Goal: Navigation & Orientation: Find specific page/section

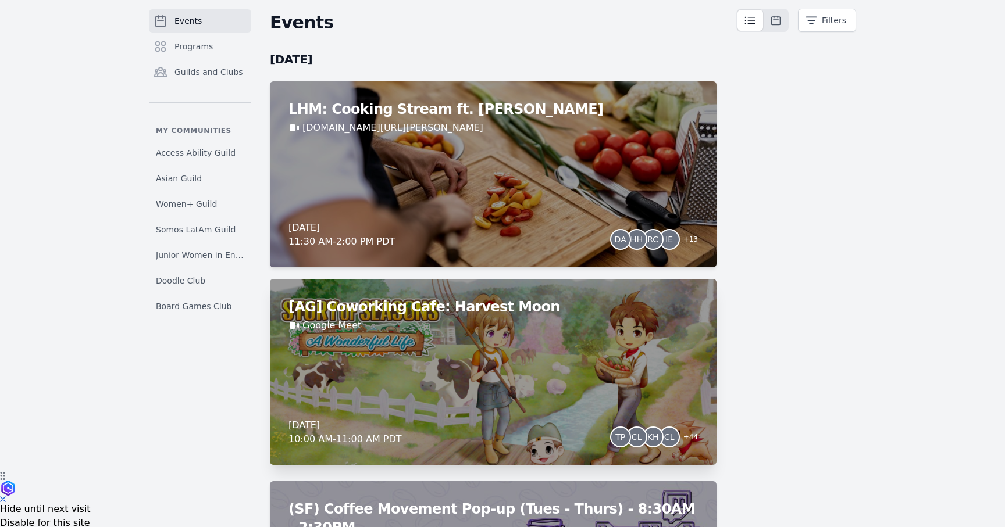
scroll to position [106, 0]
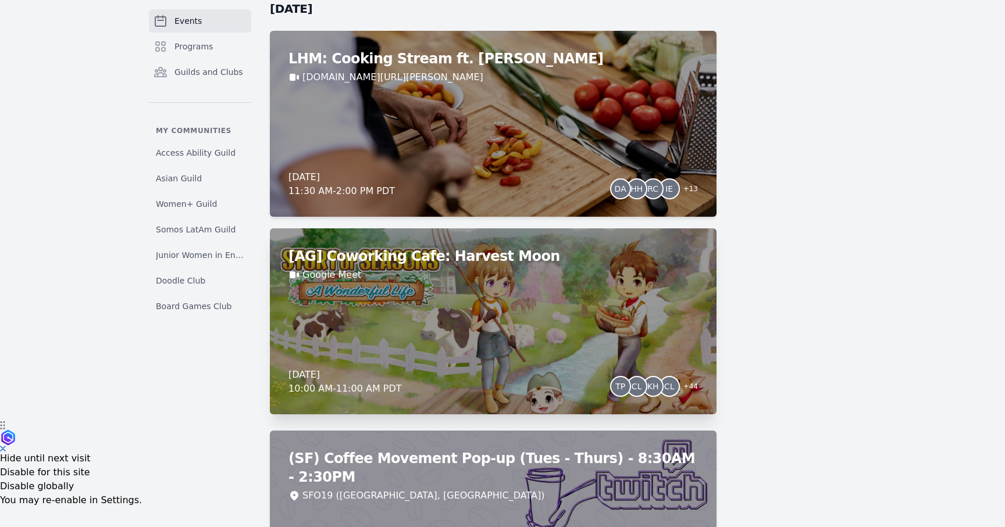
click at [469, 327] on div "[AG] Coworking Cafe: Harvest Moon Google Meet [DATE] 10:00 AM - 11:00 AM PDT TP…" at bounding box center [493, 322] width 447 height 186
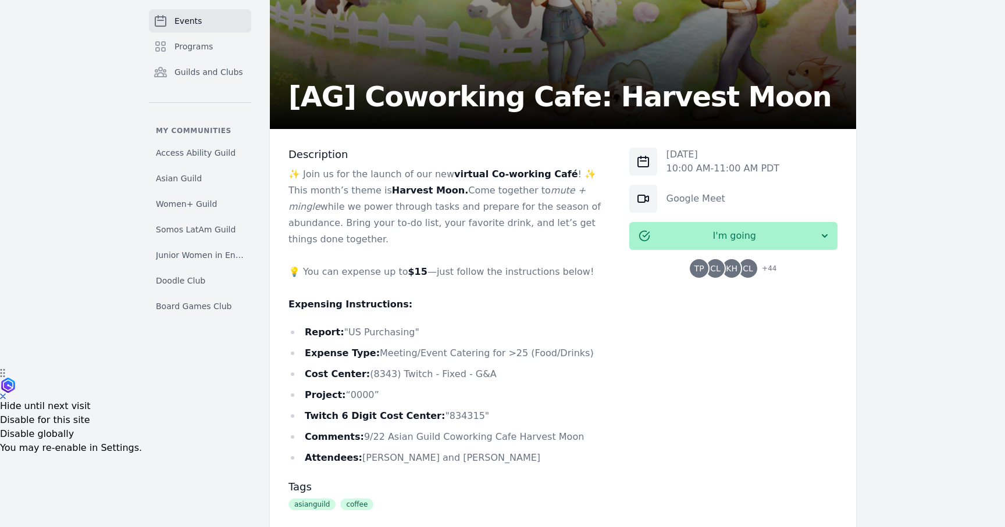
scroll to position [286, 0]
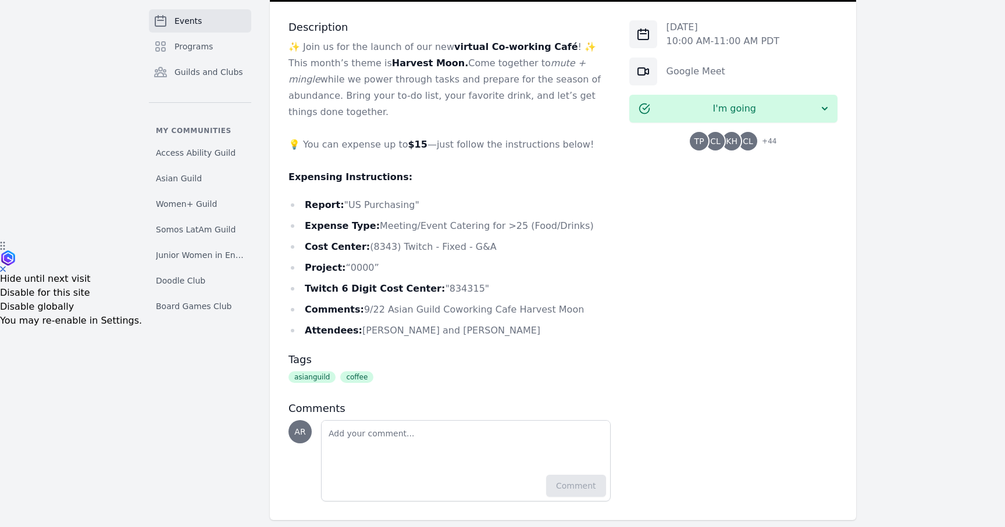
click at [709, 291] on div "[DATE] 10:00 AM - 11:00 AM PDT Google Meet I'm going TP CL KH CL + 44" at bounding box center [733, 260] width 208 height 481
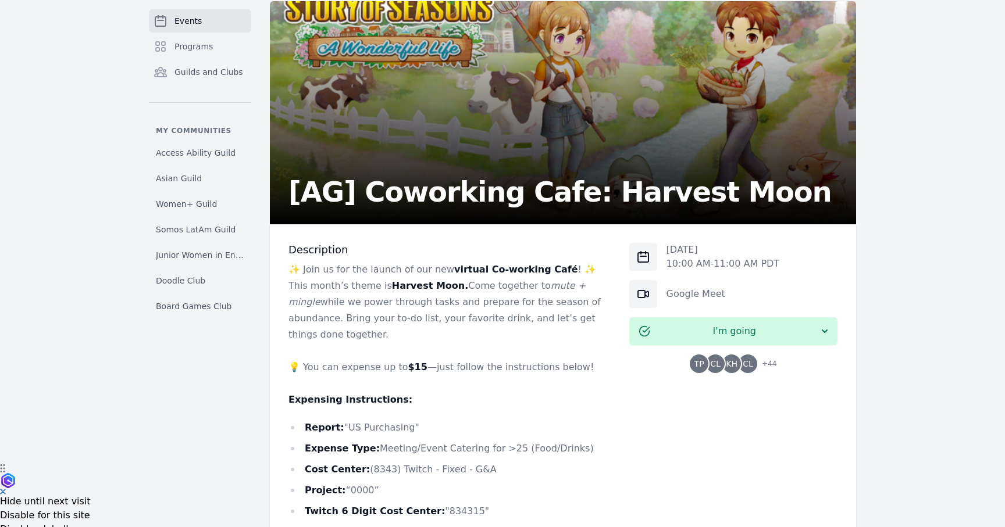
scroll to position [0, 0]
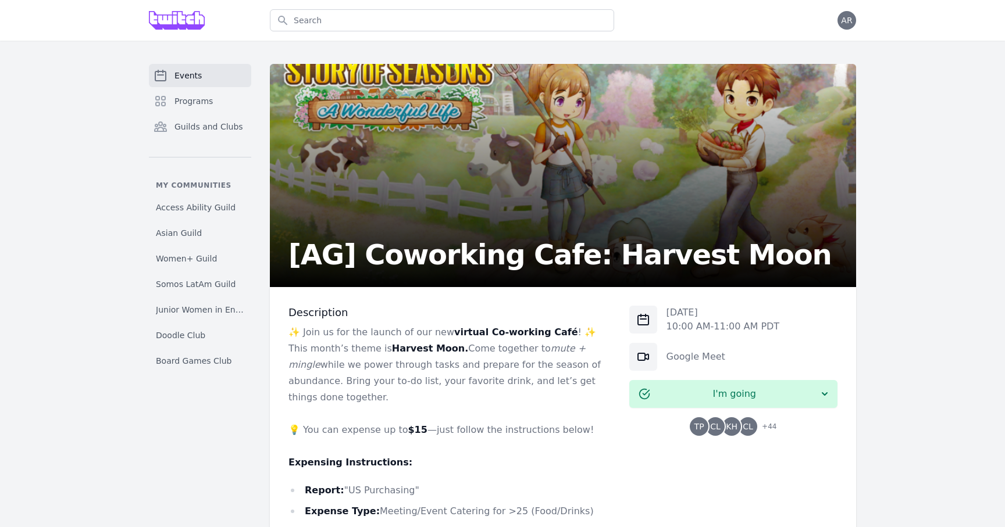
drag, startPoint x: 448, startPoint y: 332, endPoint x: 572, endPoint y: 389, distance: 136.3
click at [572, 389] on div "✨ Join us for the launch of our new virtual Co-working Café ! ✨ This month’s th…" at bounding box center [449, 474] width 322 height 300
click at [901, 369] on div "Events Programs Guilds and Clubs My communities Access Ability Guild Asian Guil…" at bounding box center [502, 435] width 1005 height 788
click at [185, 77] on span "Events" at bounding box center [187, 76] width 27 height 12
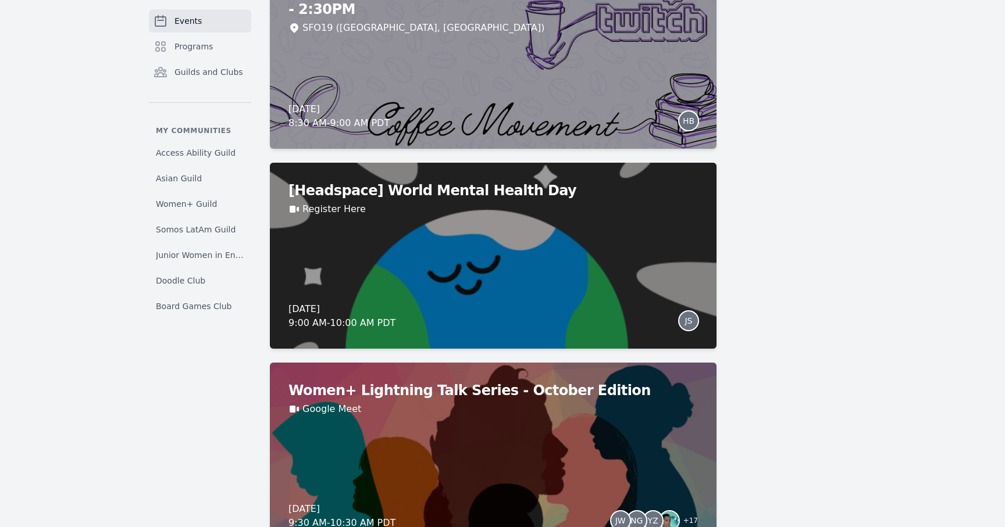
scroll to position [3618, 0]
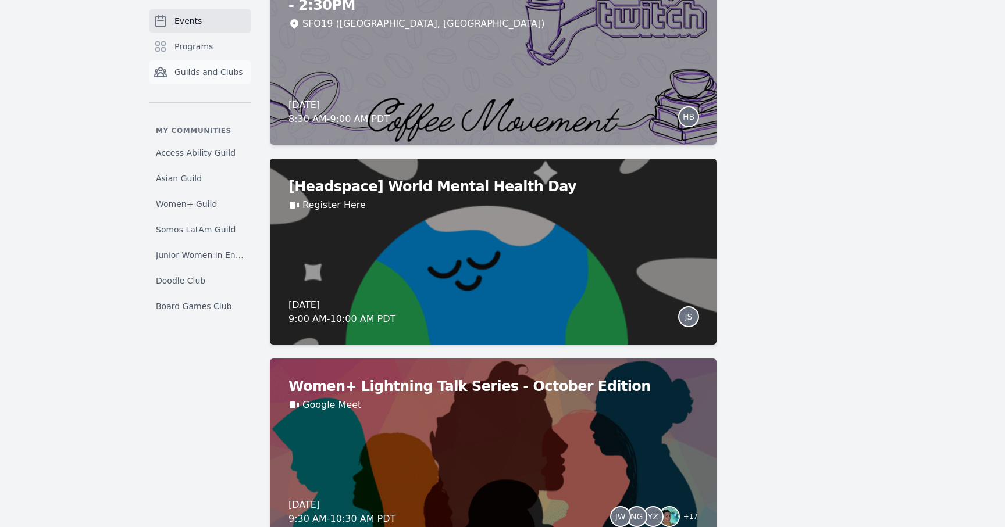
click at [208, 77] on span "Guilds and Clubs" at bounding box center [208, 72] width 69 height 12
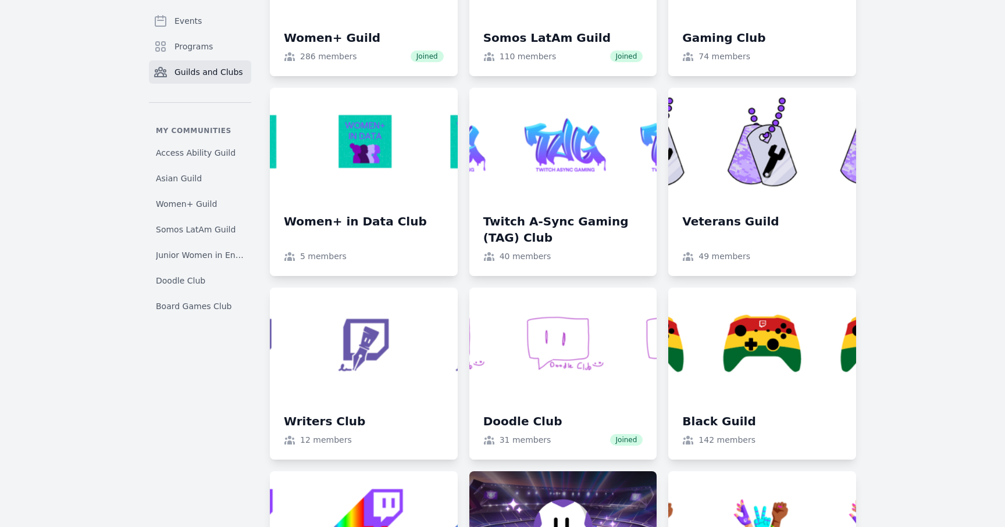
scroll to position [499, 0]
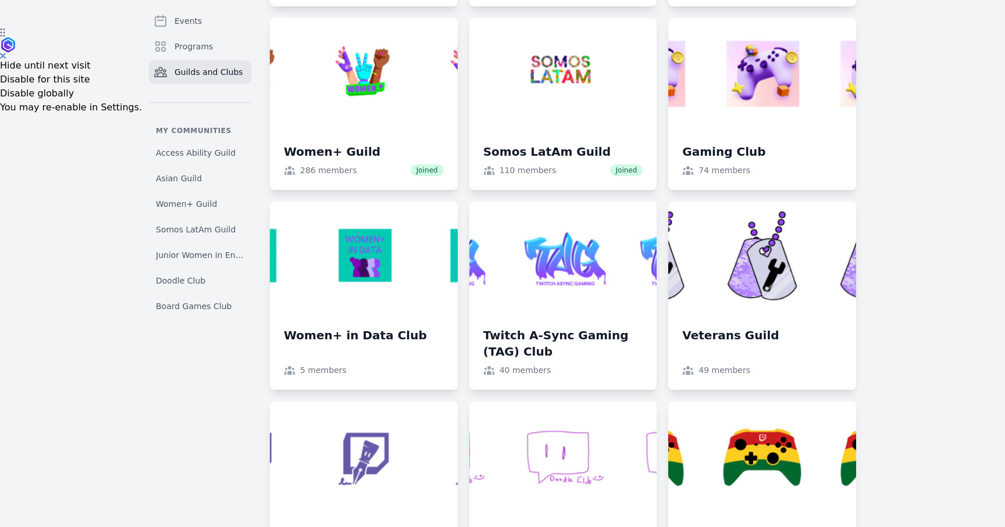
click at [929, 322] on div "Events Programs Guilds and Clubs My communities Access Ability Guild Asian Guil…" at bounding box center [502, 356] width 1005 height 1628
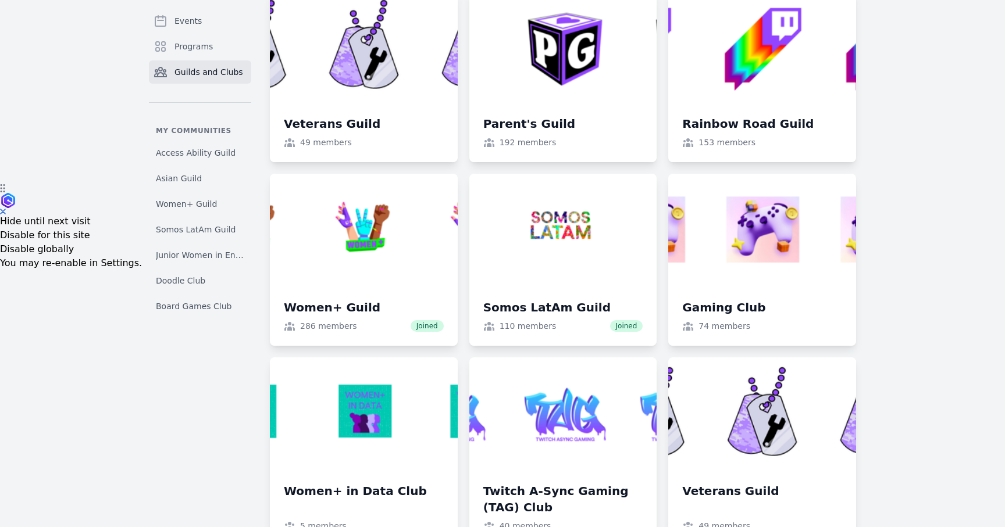
scroll to position [344, 0]
click at [964, 257] on div "Events Programs Guilds and Clubs My communities Access Ability Guild Asian Guil…" at bounding box center [502, 511] width 1005 height 1628
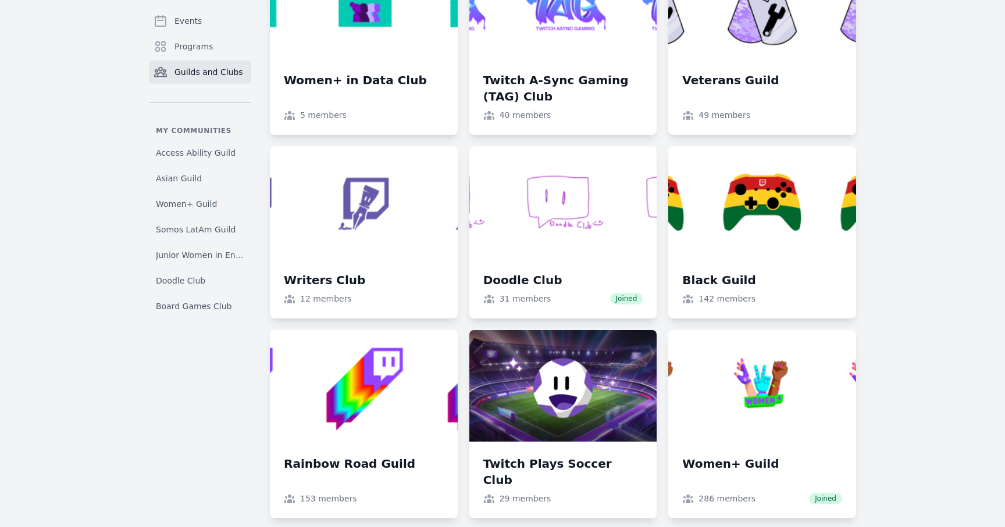
scroll to position [786, 0]
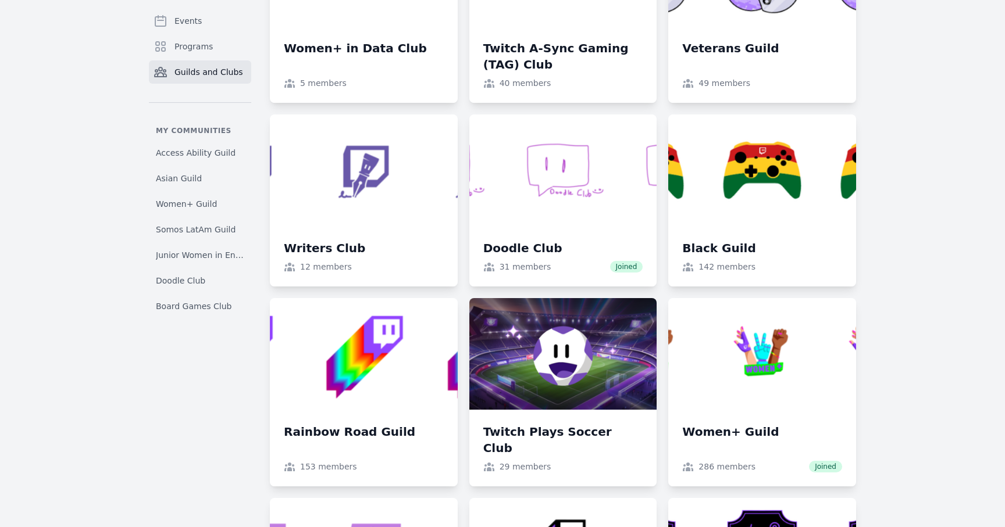
click at [938, 324] on div "Events Programs Guilds and Clubs My communities Access Ability Guild Asian Guil…" at bounding box center [502, 69] width 1005 height 1628
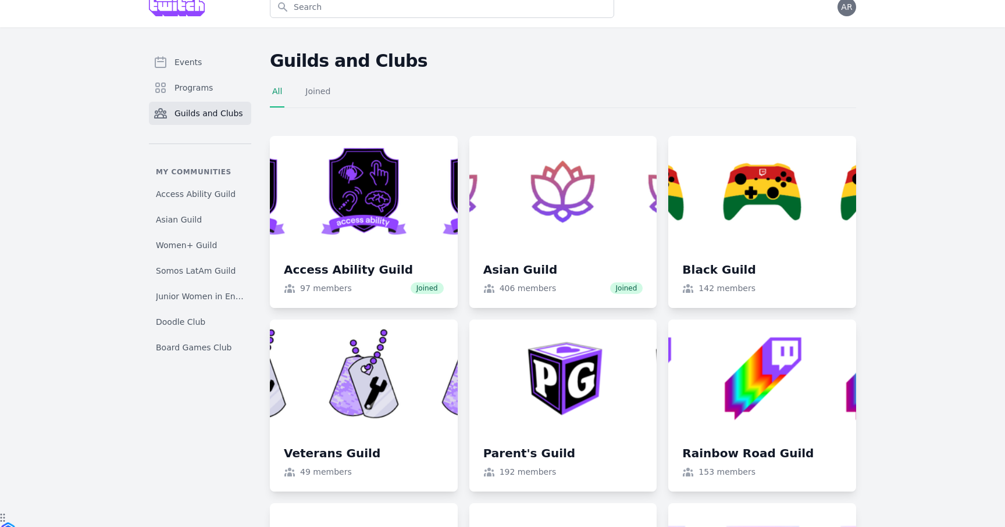
scroll to position [0, 0]
